Goal: Transaction & Acquisition: Purchase product/service

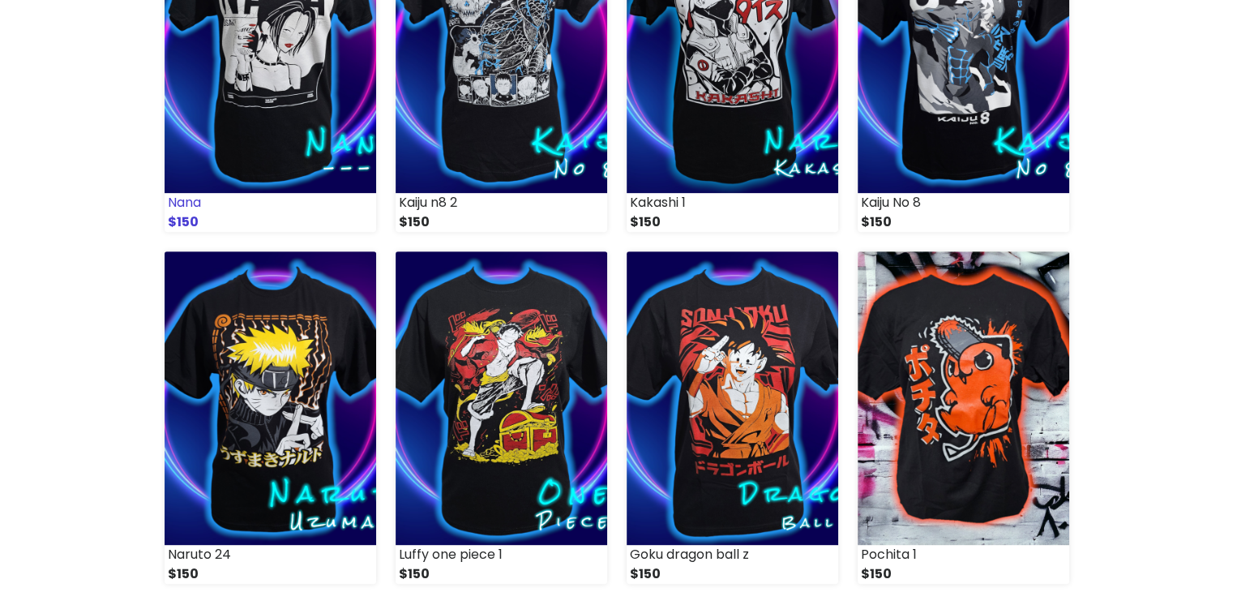
scroll to position [729, 0]
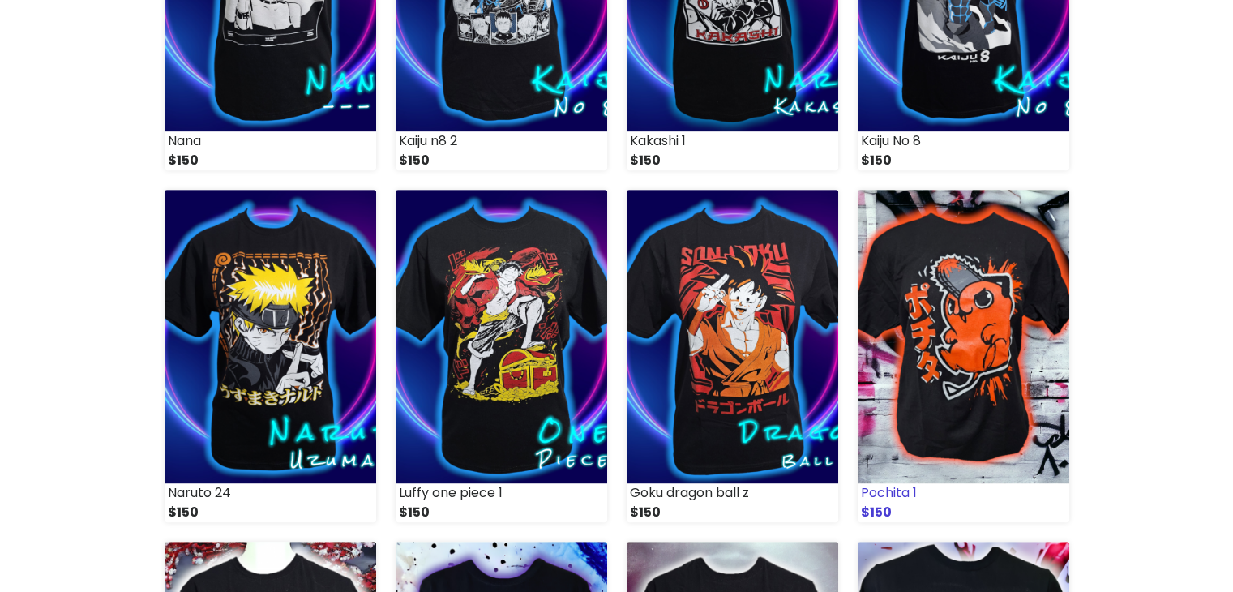
click at [917, 299] on img at bounding box center [964, 336] width 212 height 293
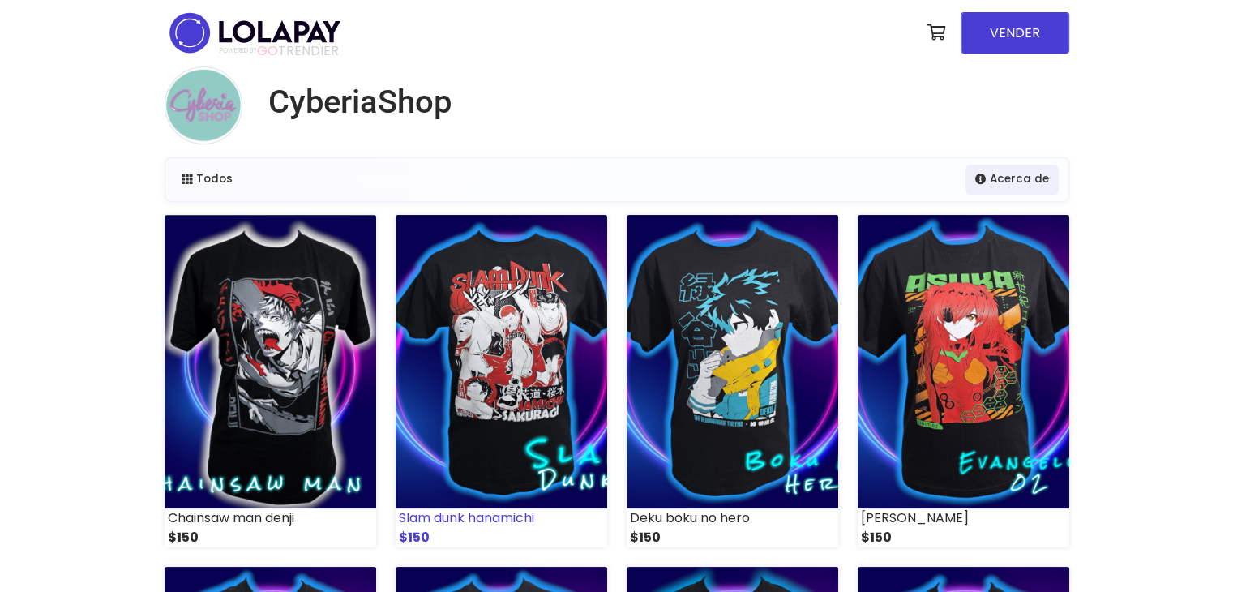
scroll to position [0, 0]
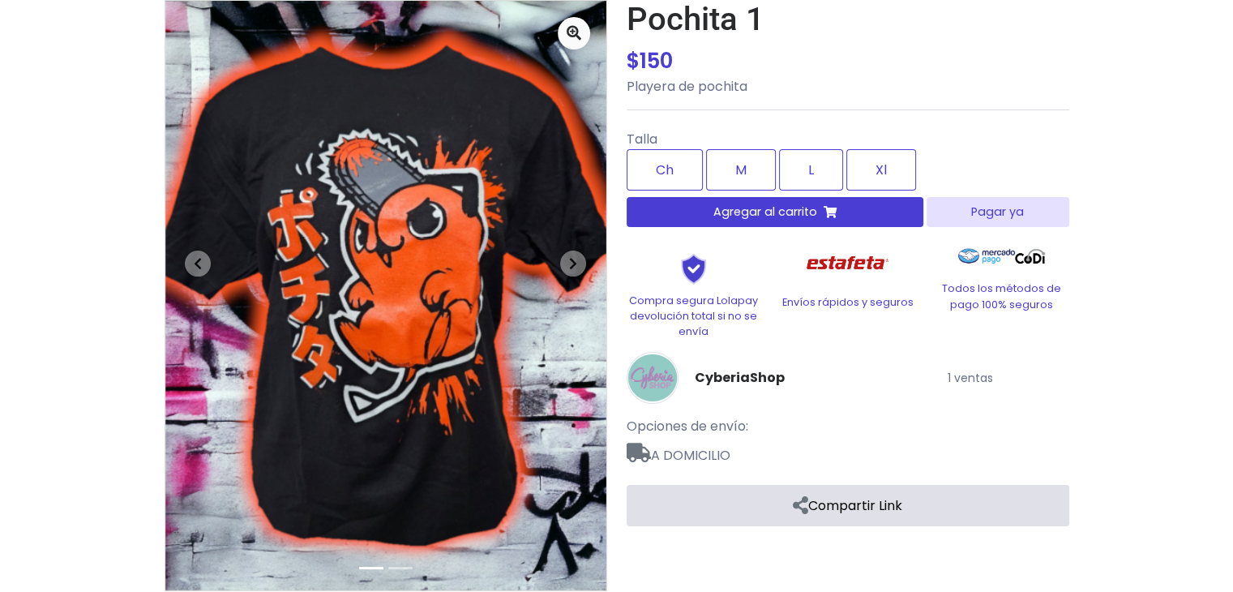
scroll to position [146, 0]
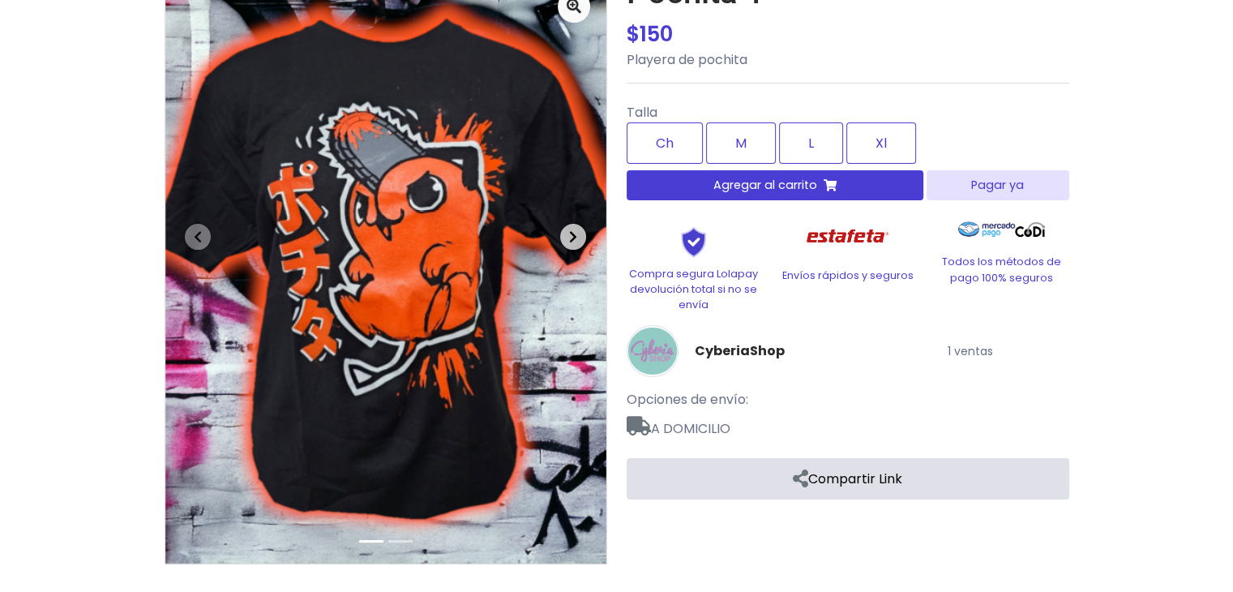
click at [571, 239] on icon "button" at bounding box center [573, 236] width 8 height 13
click at [203, 234] on span "button" at bounding box center [198, 237] width 26 height 26
